Goal: Task Accomplishment & Management: Manage account settings

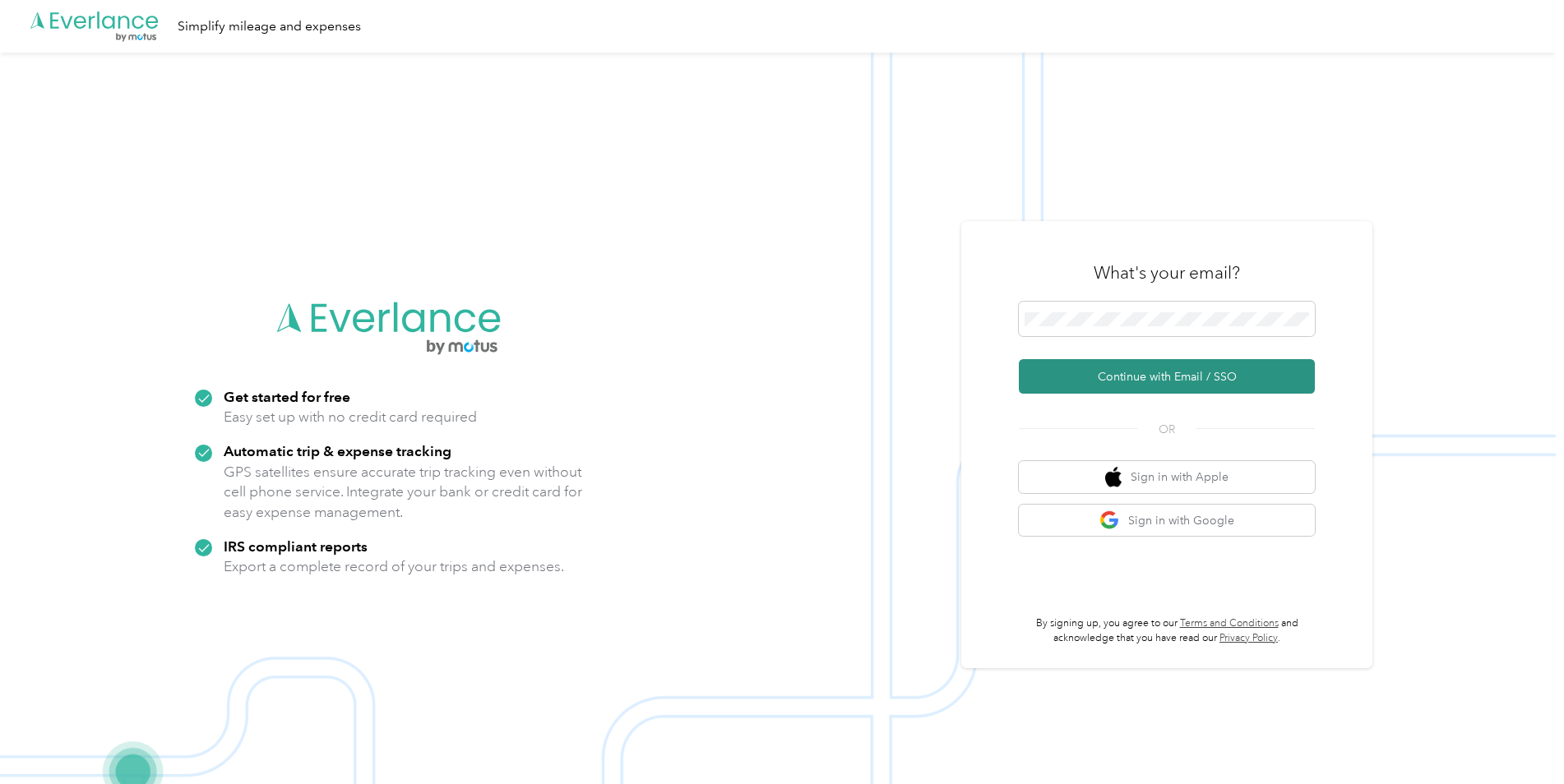
click at [1083, 379] on button "Continue with Email / SSO" at bounding box center [1166, 376] width 296 height 35
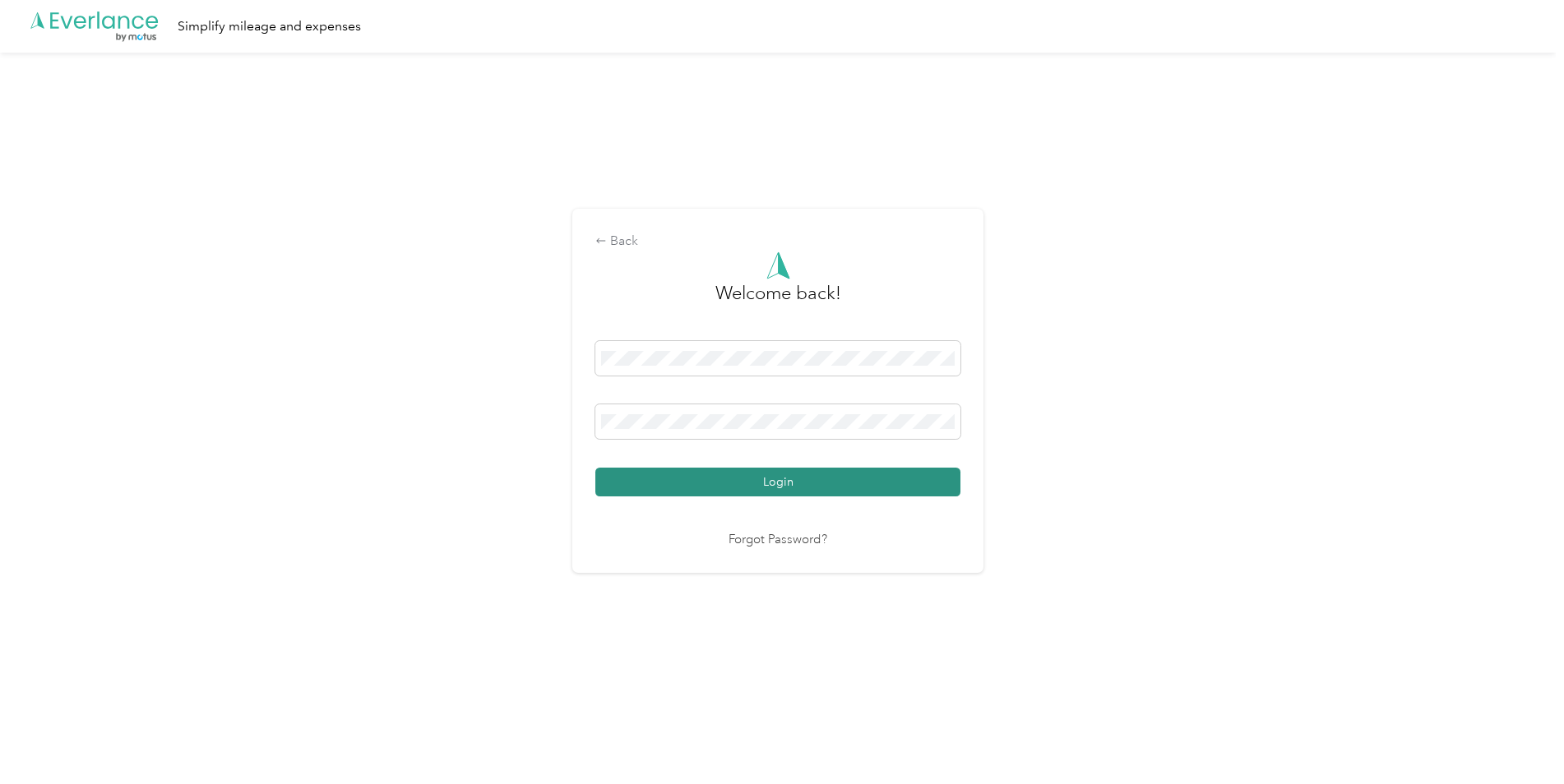
click at [841, 490] on button "Login" at bounding box center [777, 482] width 365 height 29
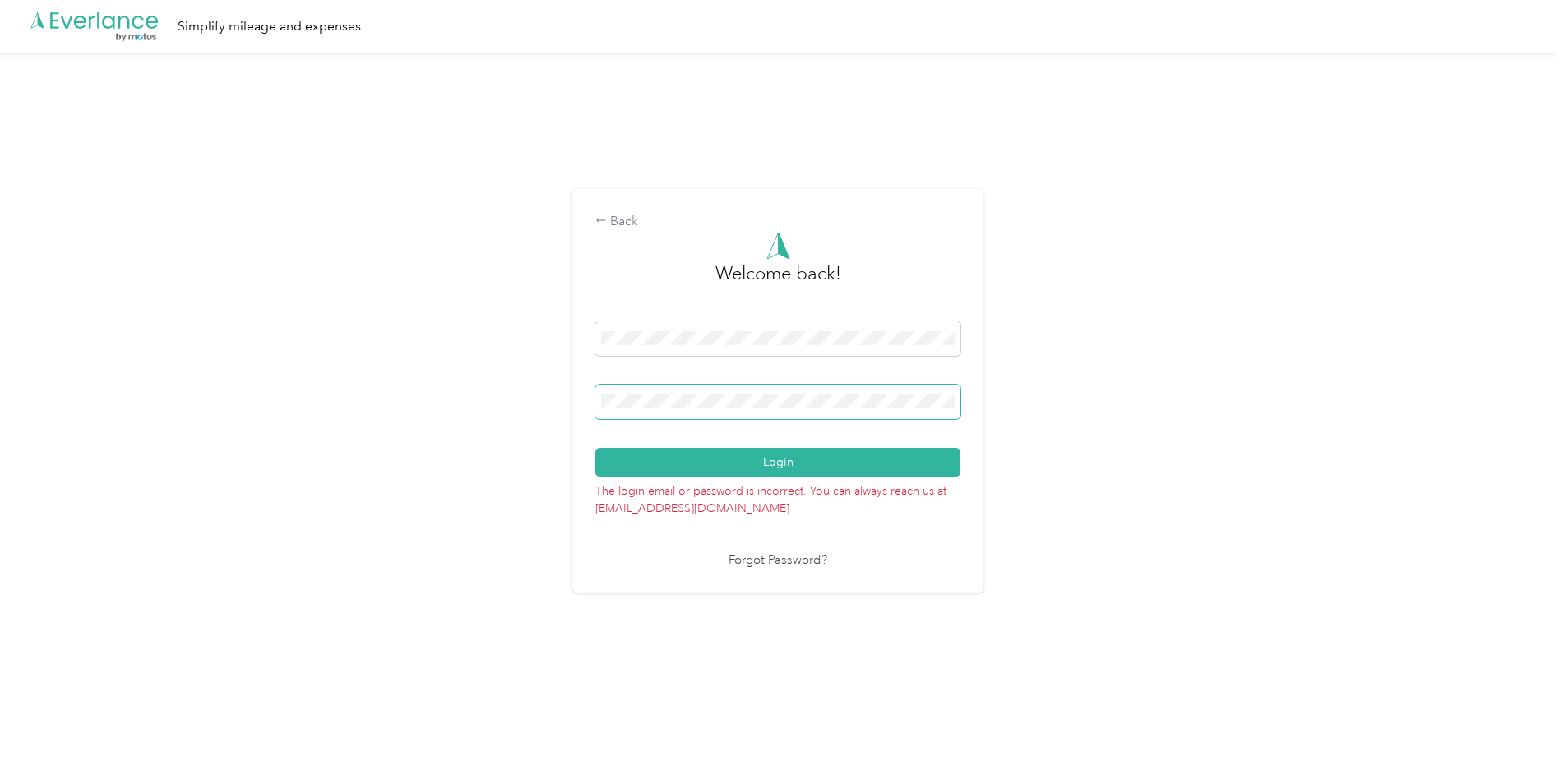
click at [473, 414] on div "Back Welcome back! Login The login email or password is incorrect. You can alwa…" at bounding box center [778, 397] width 1556 height 690
click at [754, 464] on button "Login" at bounding box center [777, 463] width 365 height 29
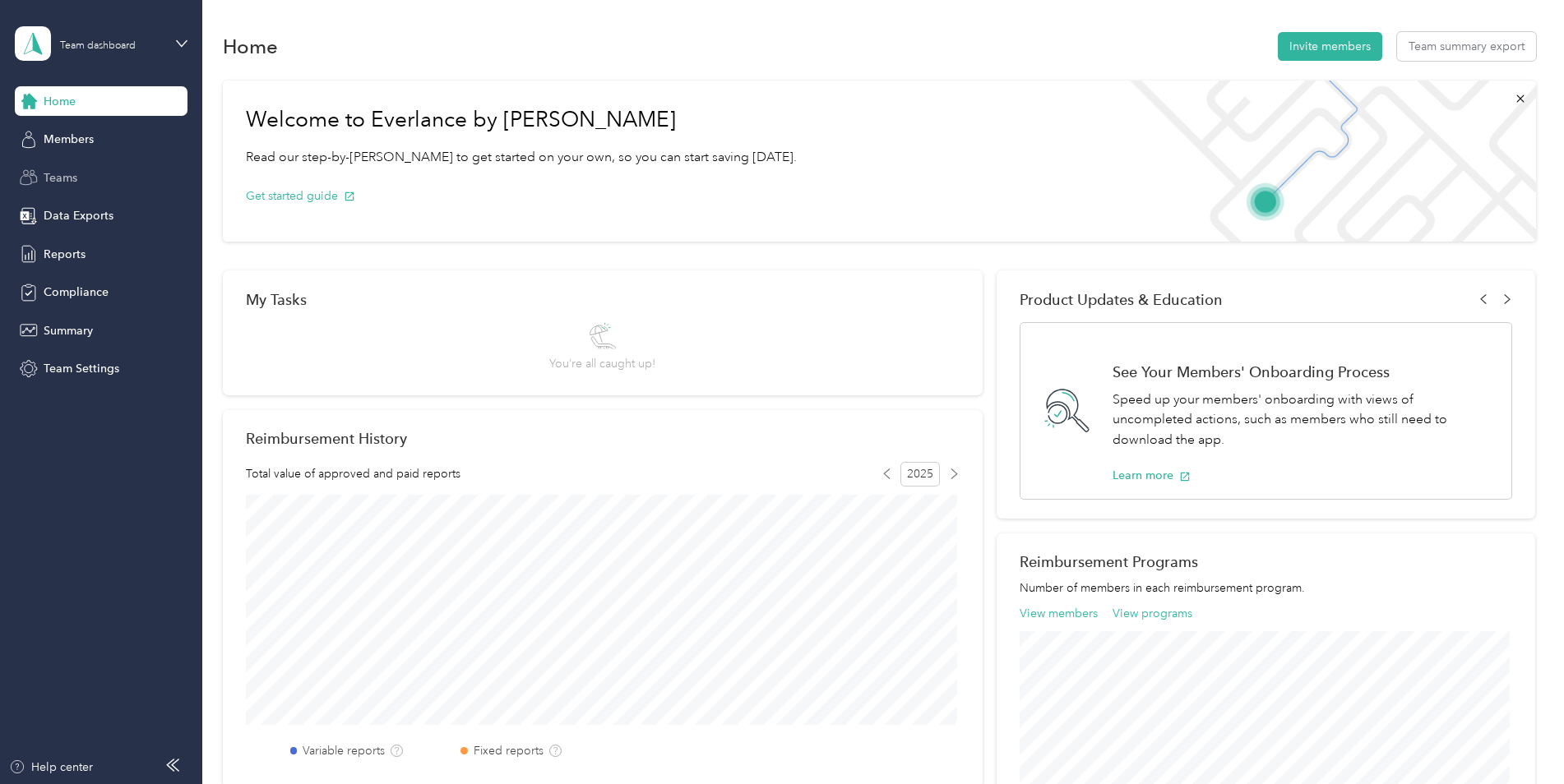
click at [68, 178] on span "Teams" at bounding box center [61, 178] width 34 height 17
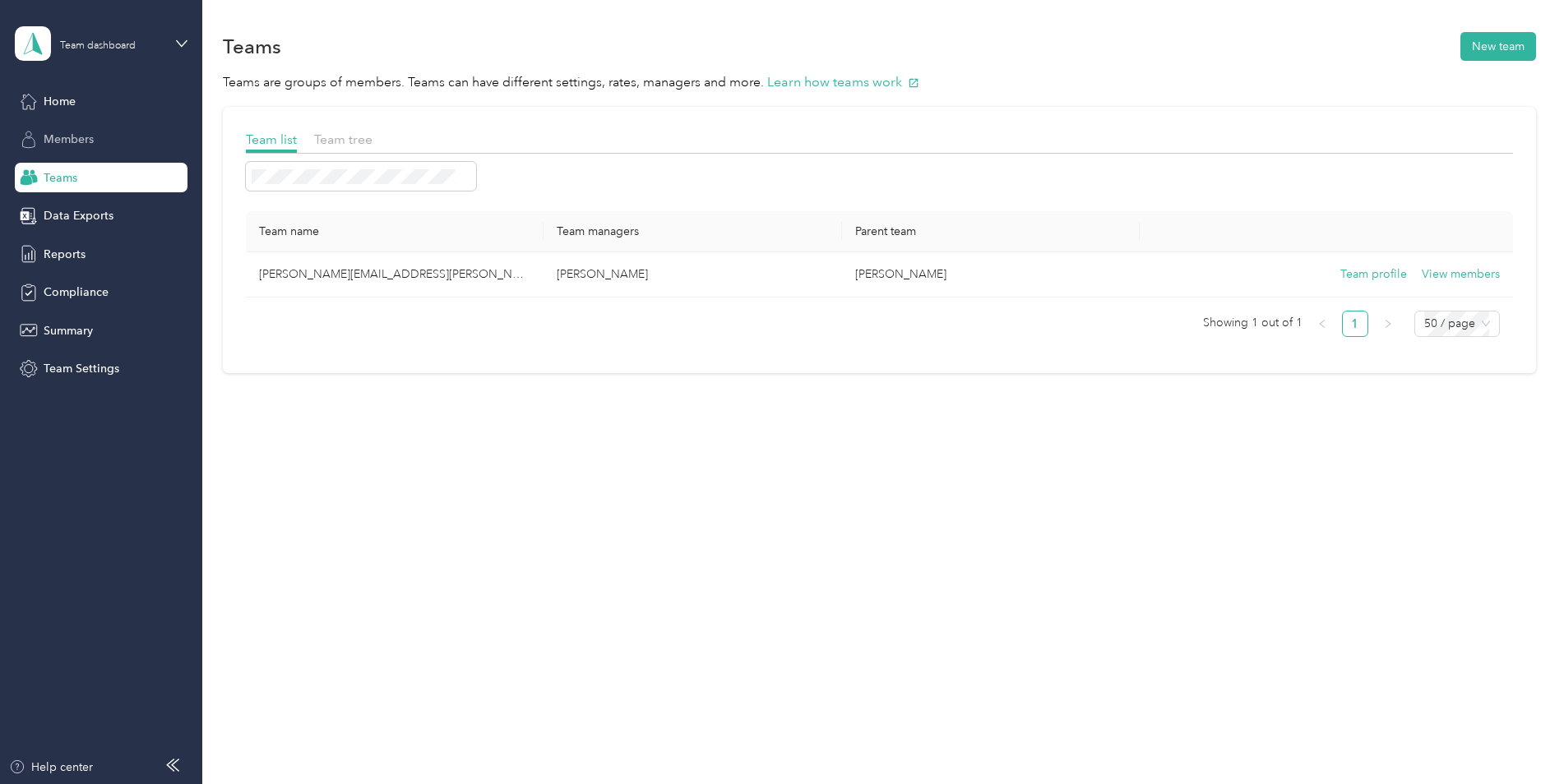
click at [61, 141] on span "Members" at bounding box center [69, 138] width 50 height 17
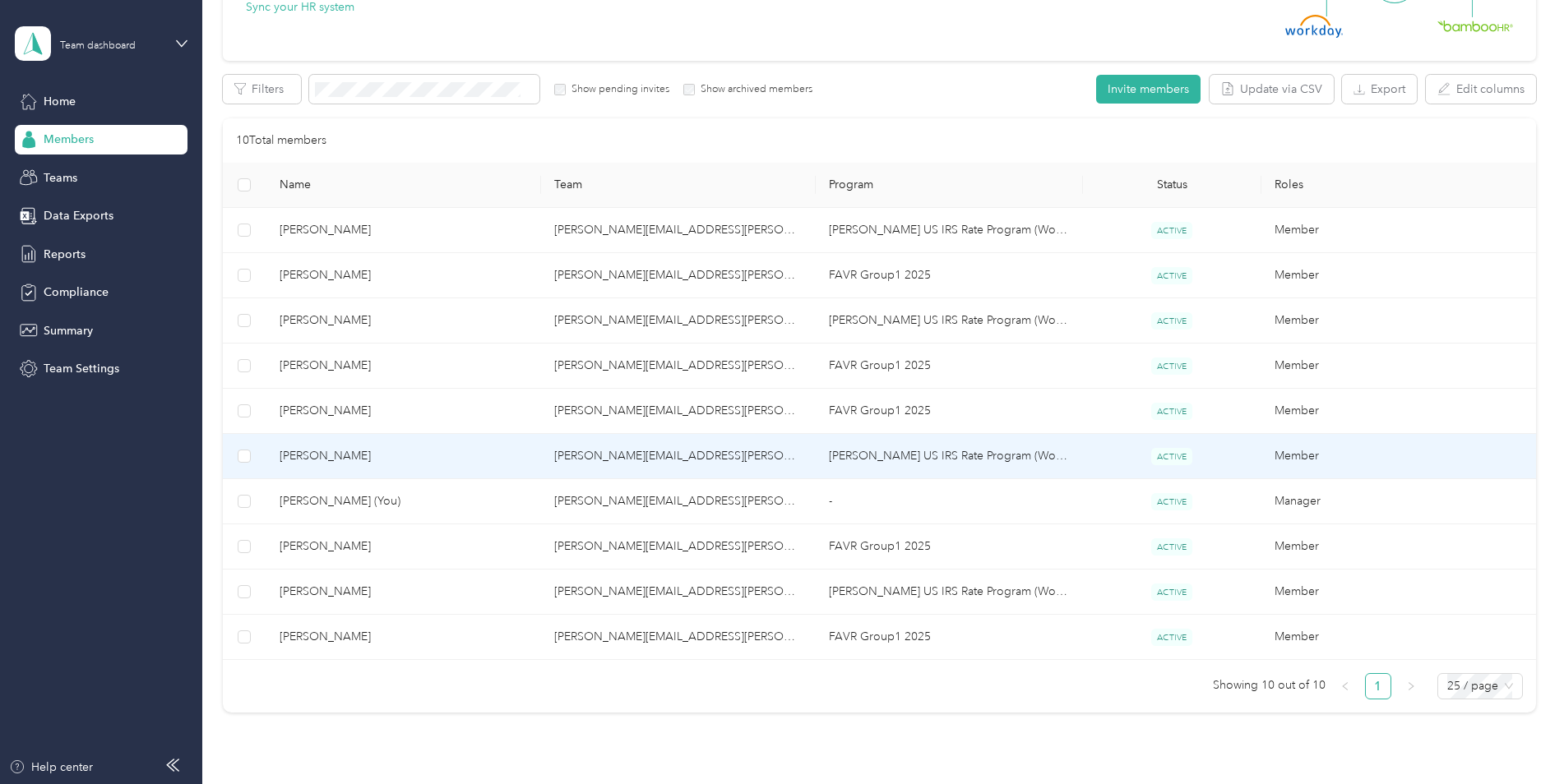
scroll to position [246, 0]
